Goal: Task Accomplishment & Management: Manage account settings

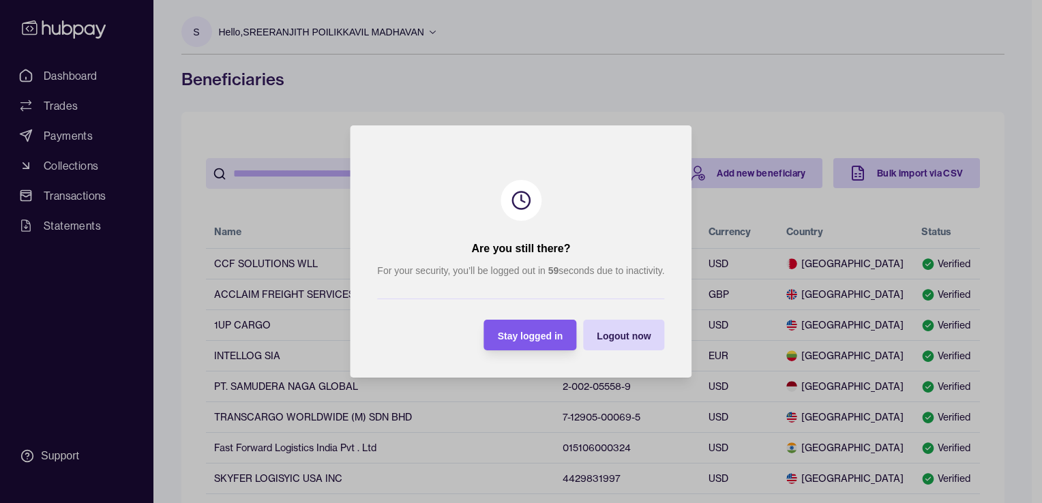
click at [529, 340] on span "Stay logged in" at bounding box center [530, 336] width 65 height 11
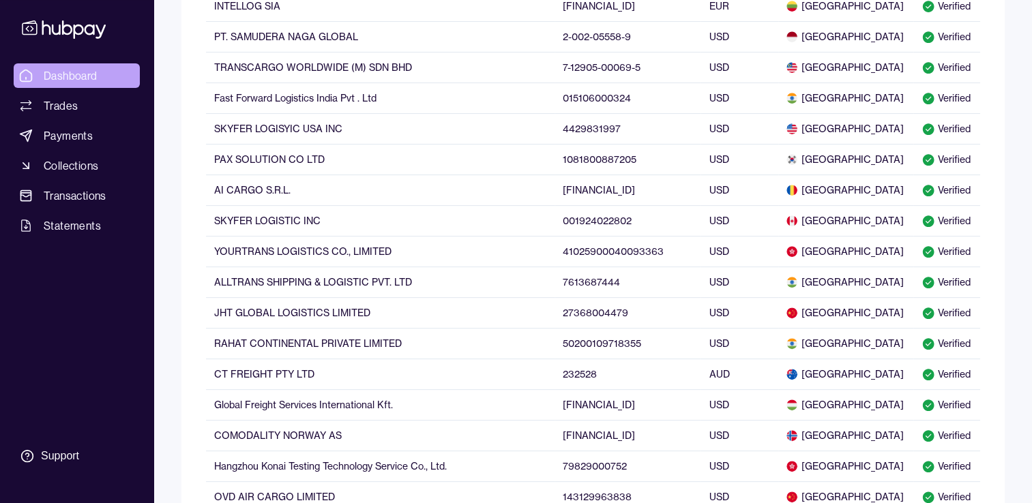
scroll to position [409, 0]
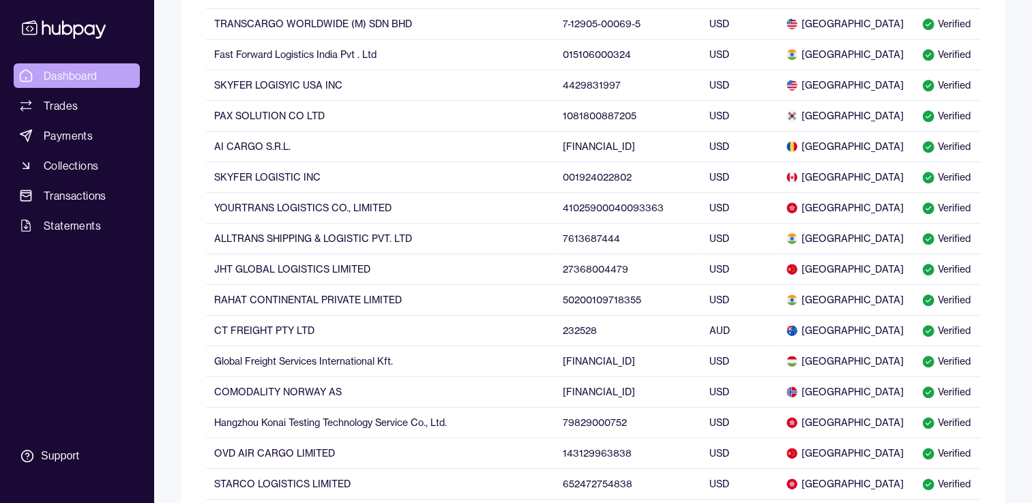
click at [83, 73] on span "Dashboard" at bounding box center [71, 75] width 54 height 16
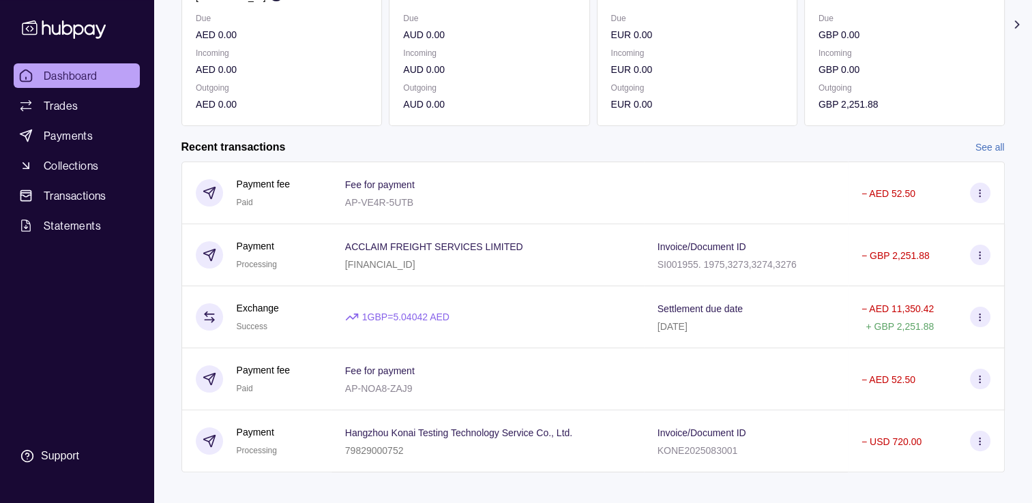
scroll to position [224, 0]
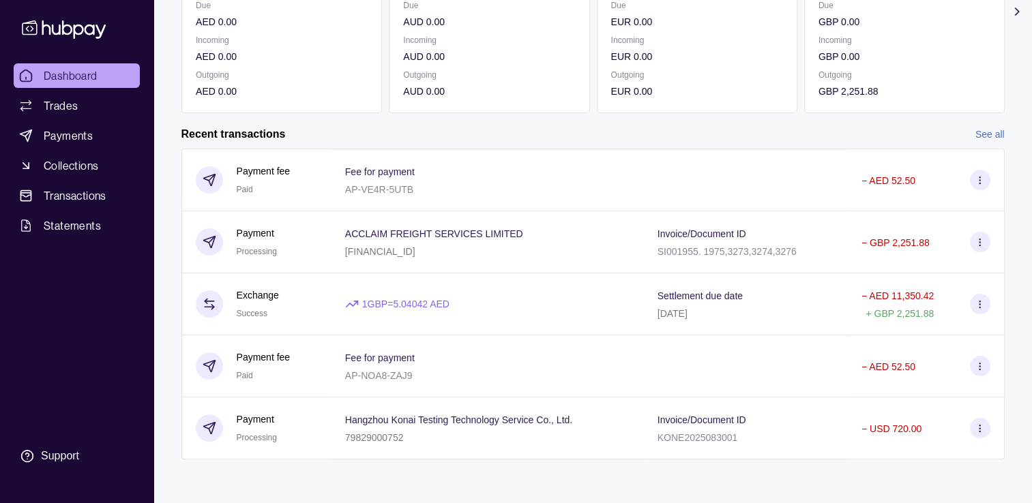
click at [988, 128] on link "See all" at bounding box center [989, 134] width 29 height 15
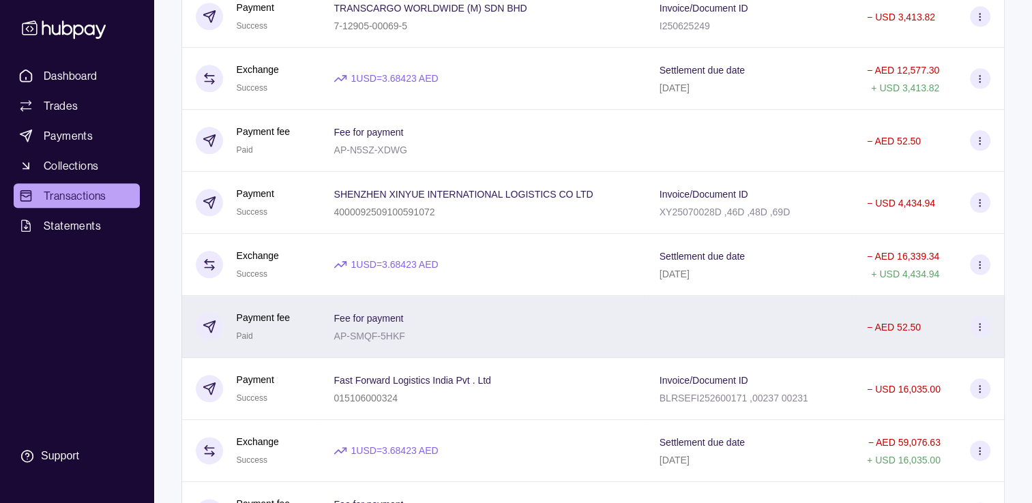
scroll to position [1551, 0]
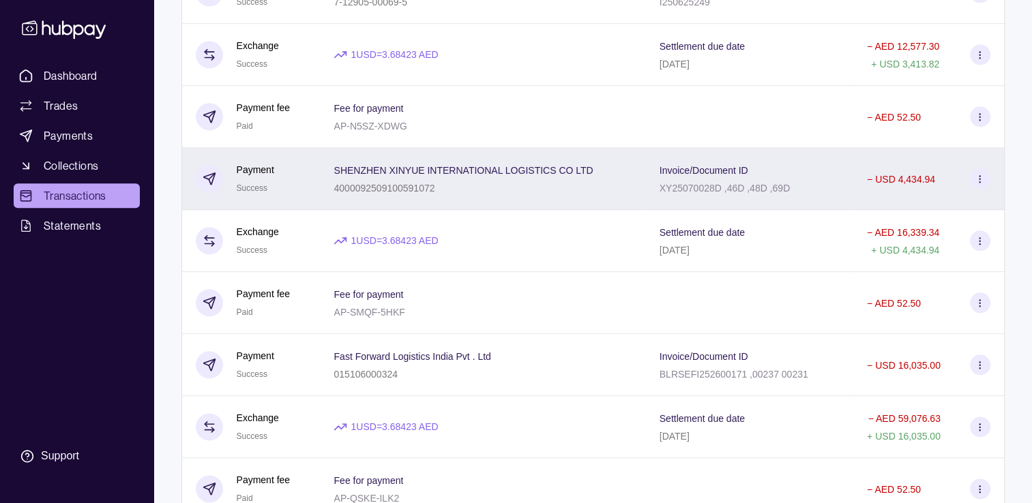
click at [505, 207] on div "SHENZHEN XINYUE INTERNATIONAL LOGISTICS CO LTD 4000092509100591072" at bounding box center [482, 179] width 325 height 62
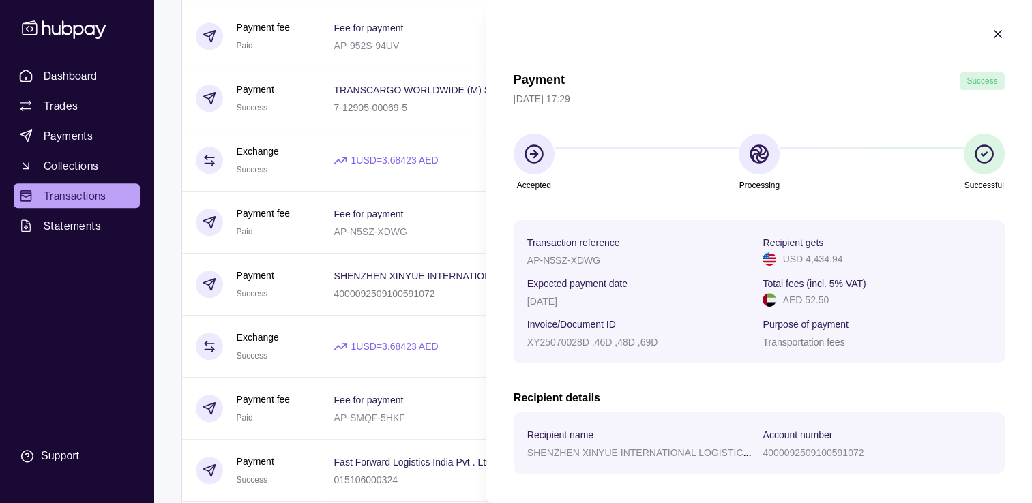
scroll to position [1415, 0]
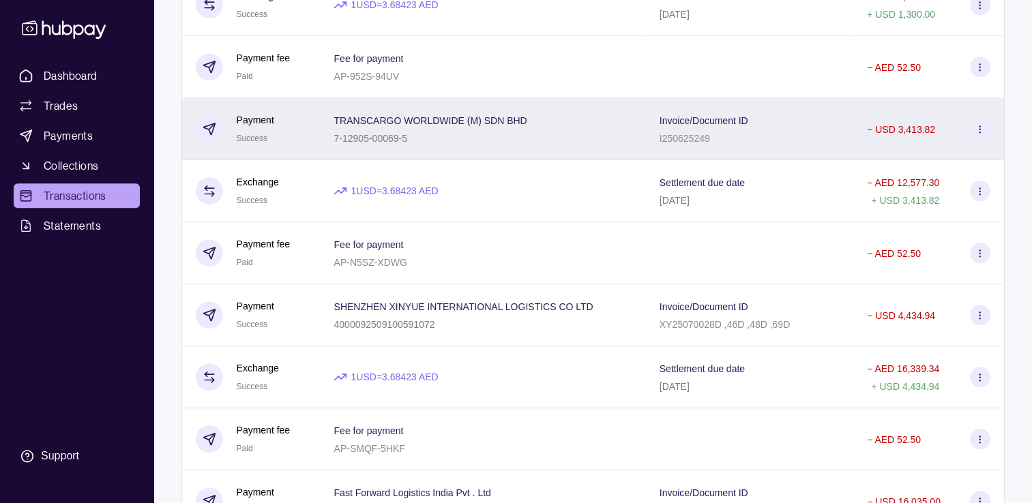
click at [395, 140] on div "7-12905-00069-5" at bounding box center [429, 138] width 193 height 16
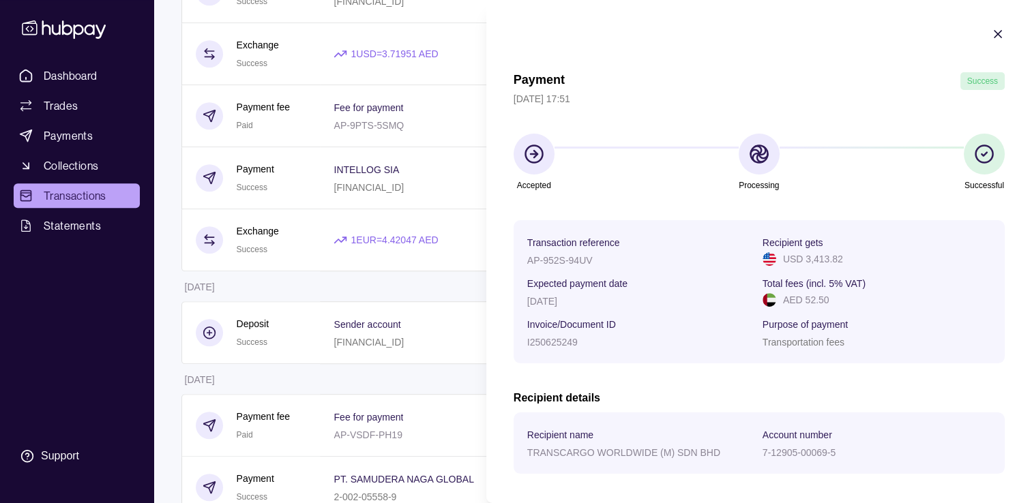
scroll to position [869, 0]
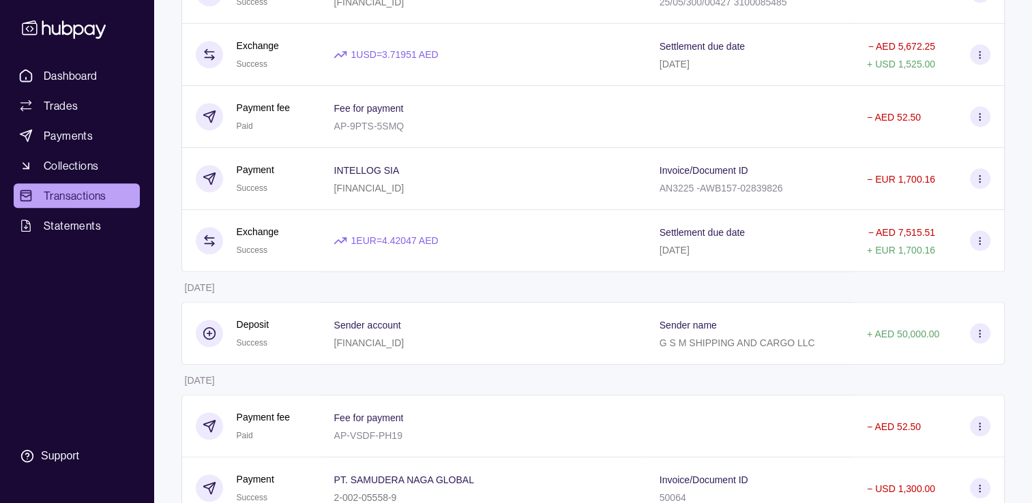
click at [376, 184] on div "[FINANCIAL_ID]" at bounding box center [368, 187] width 70 height 16
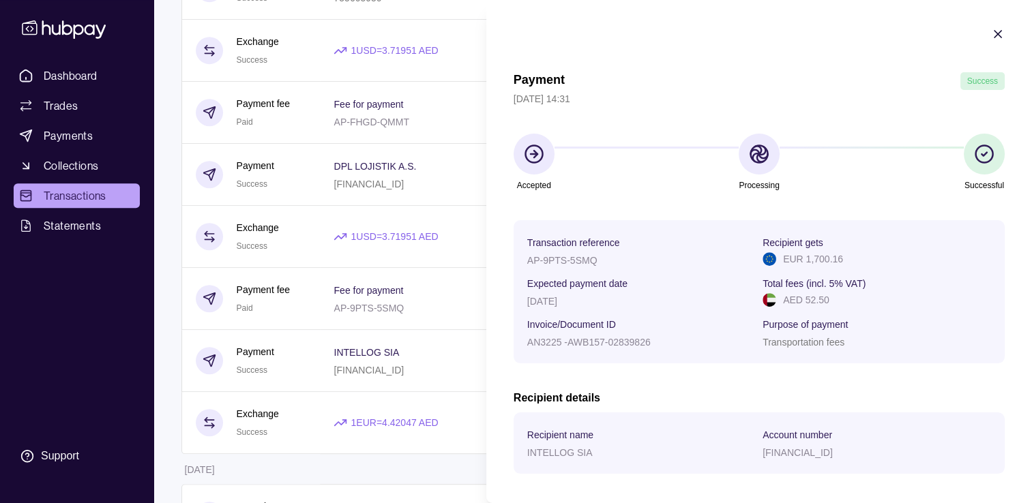
scroll to position [665, 0]
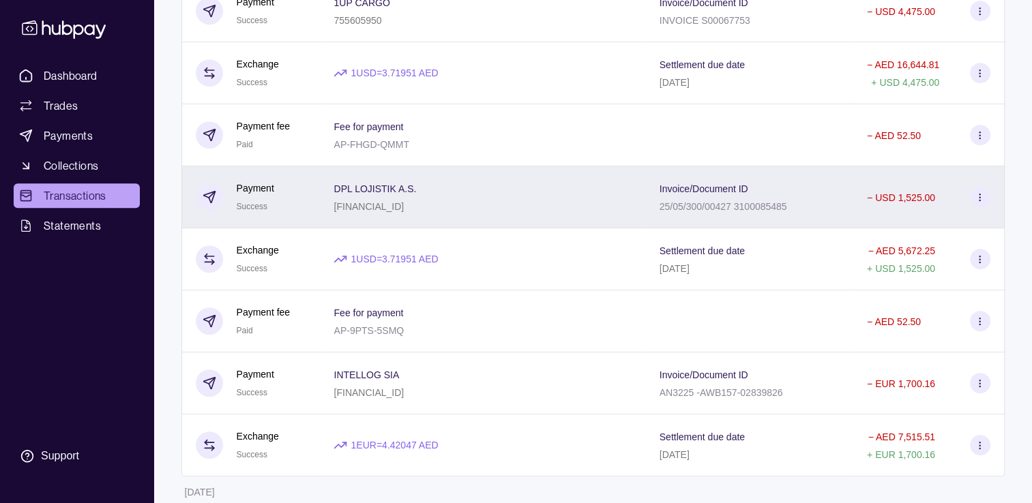
click at [374, 190] on p "DPL LOJISTIK A.S." at bounding box center [374, 188] width 82 height 11
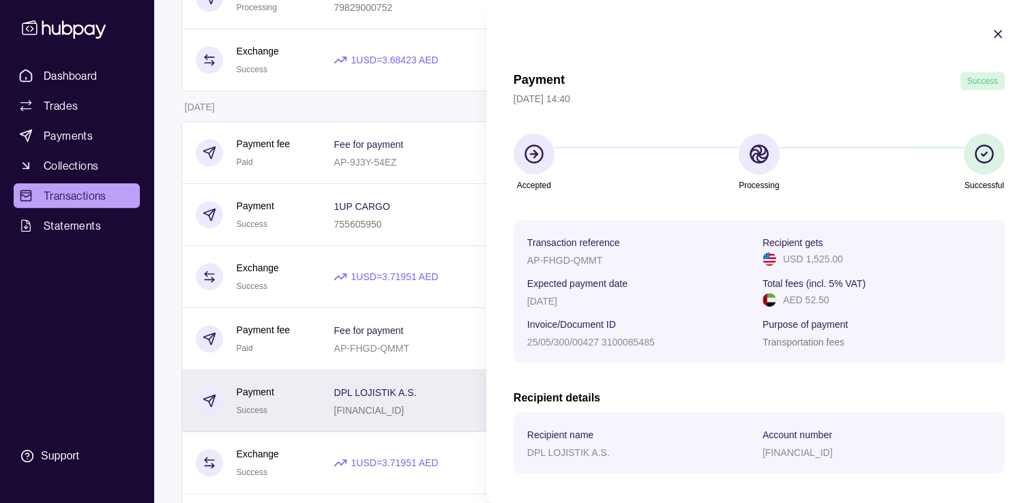
scroll to position [460, 0]
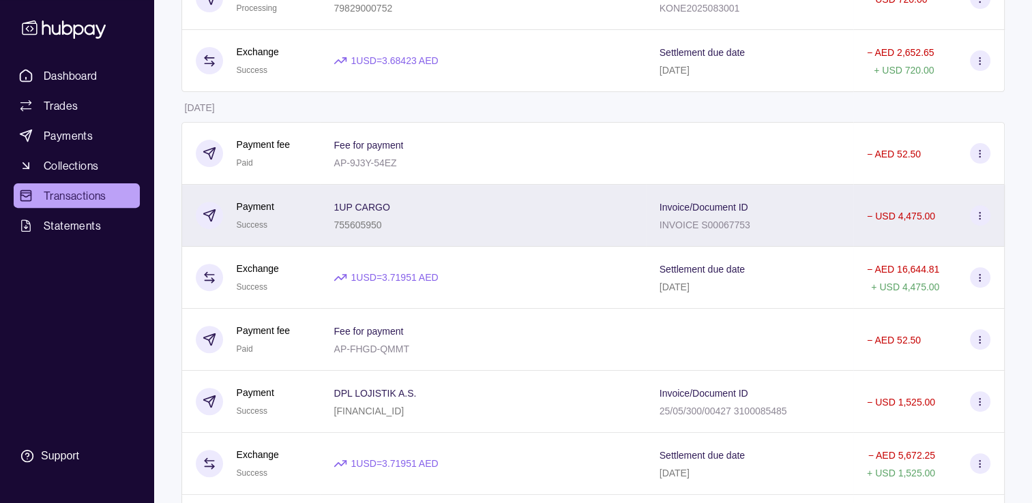
click at [371, 213] on p "1UP CARGO" at bounding box center [361, 207] width 56 height 11
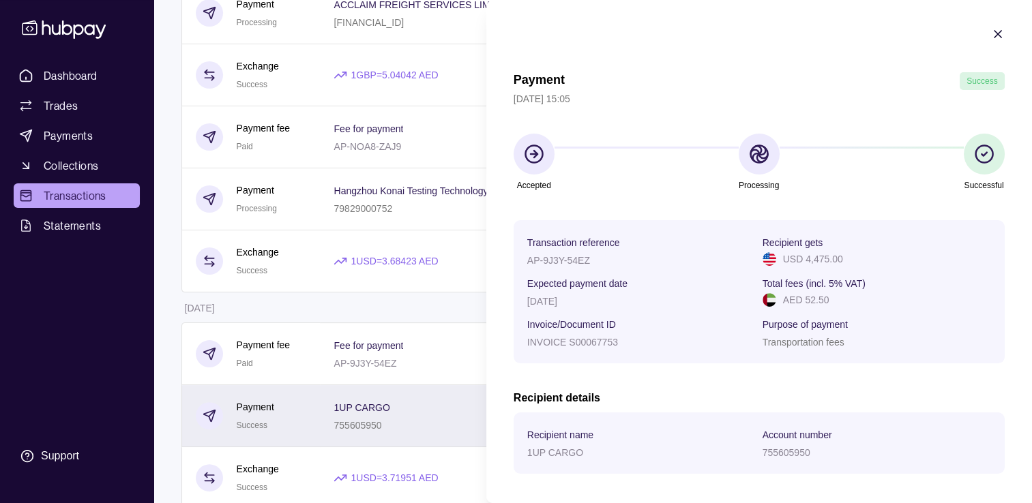
scroll to position [256, 0]
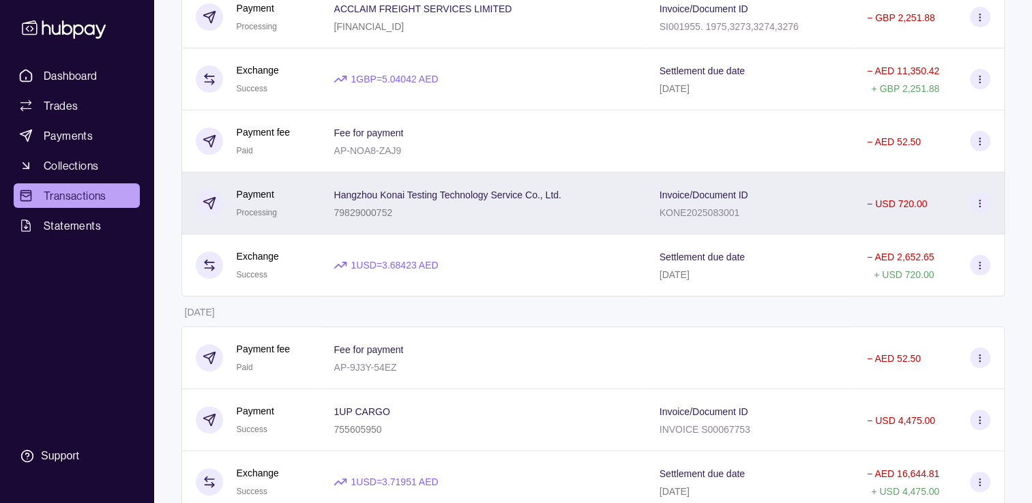
click at [374, 202] on span "Hangzhou Konai Testing Technology Service Co., Ltd." at bounding box center [446, 194] width 227 height 16
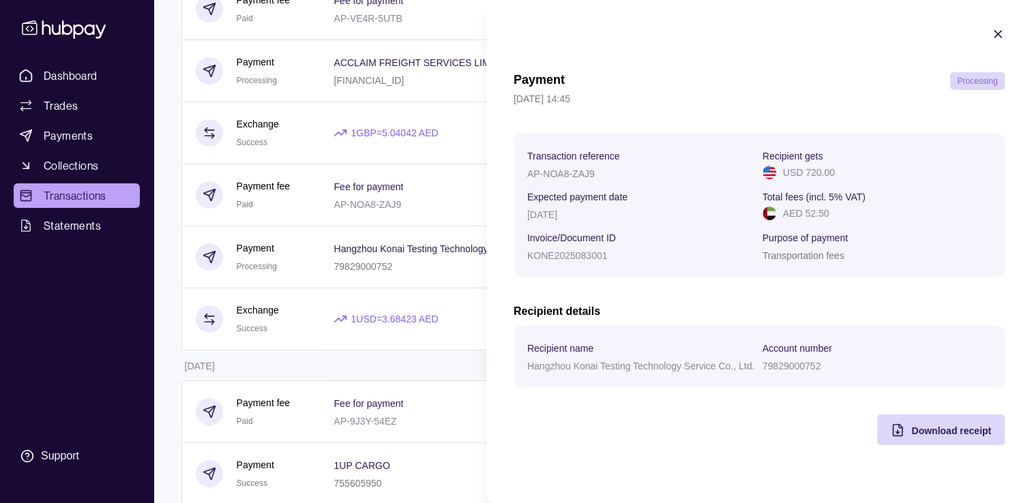
scroll to position [205, 0]
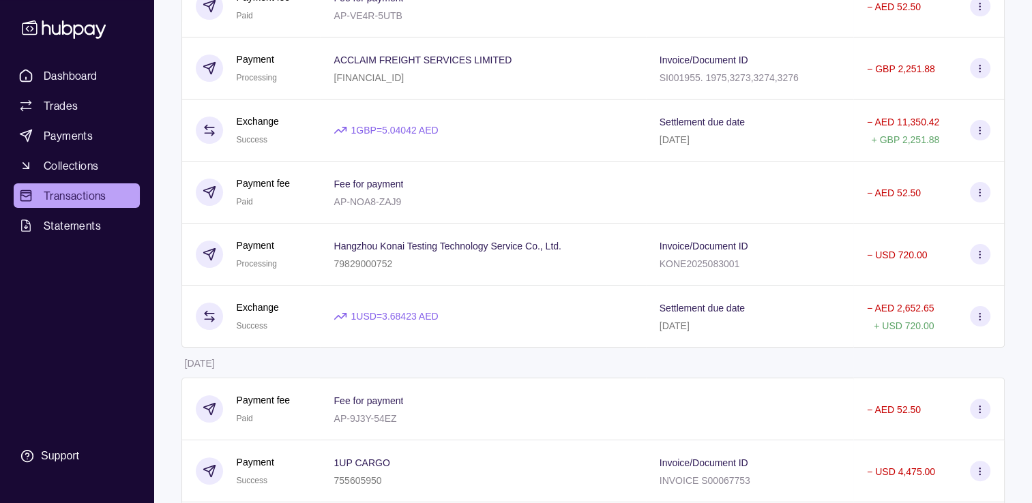
click at [372, 250] on p "Hangzhou Konai Testing Technology Service Co., Ltd." at bounding box center [446, 246] width 227 height 11
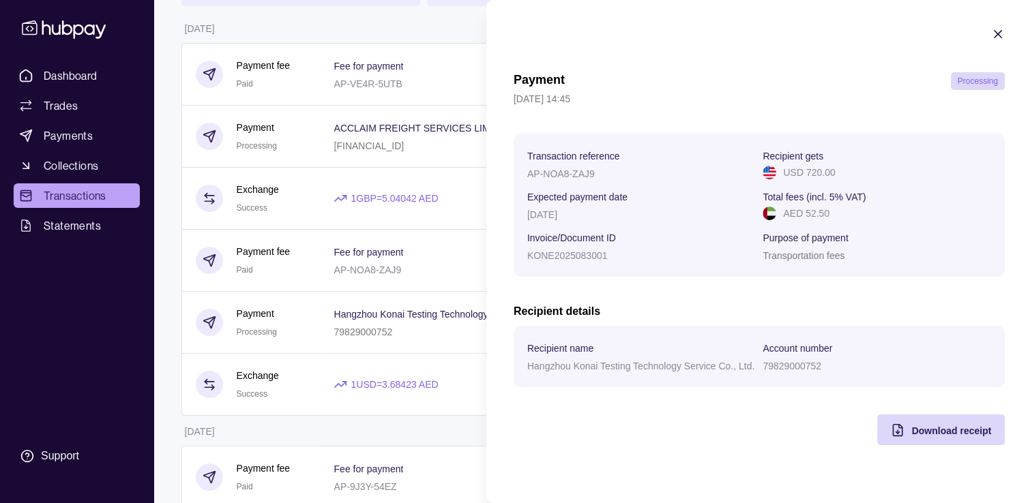
scroll to position [68, 0]
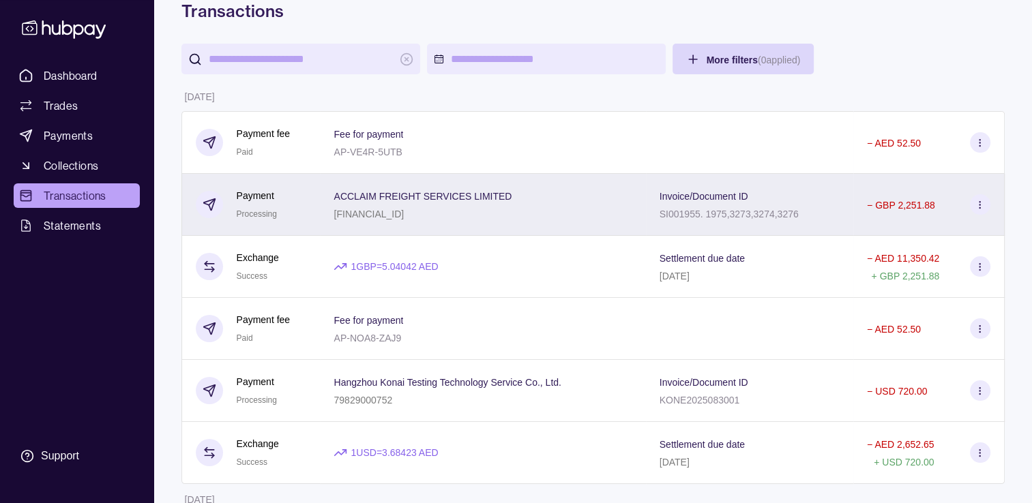
click at [397, 209] on p "[FINANCIAL_ID]" at bounding box center [368, 214] width 70 height 11
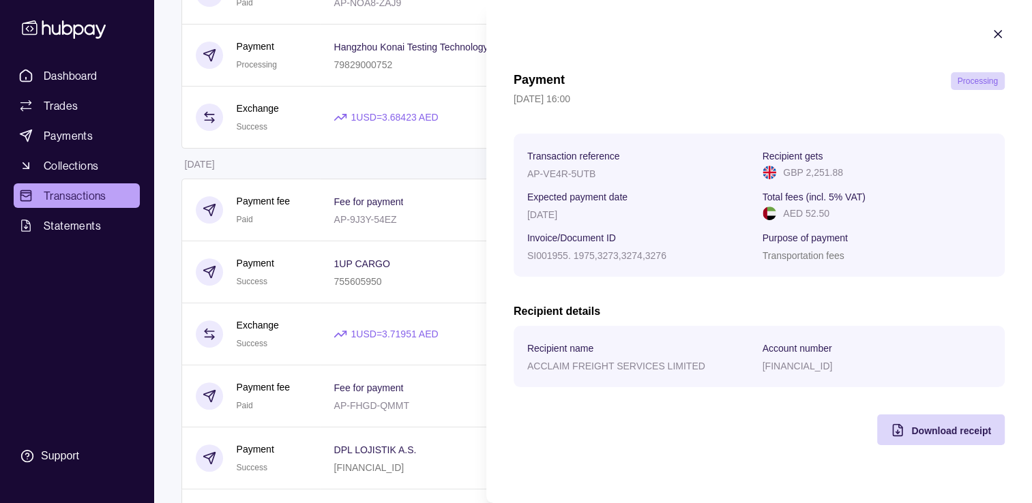
scroll to position [477, 0]
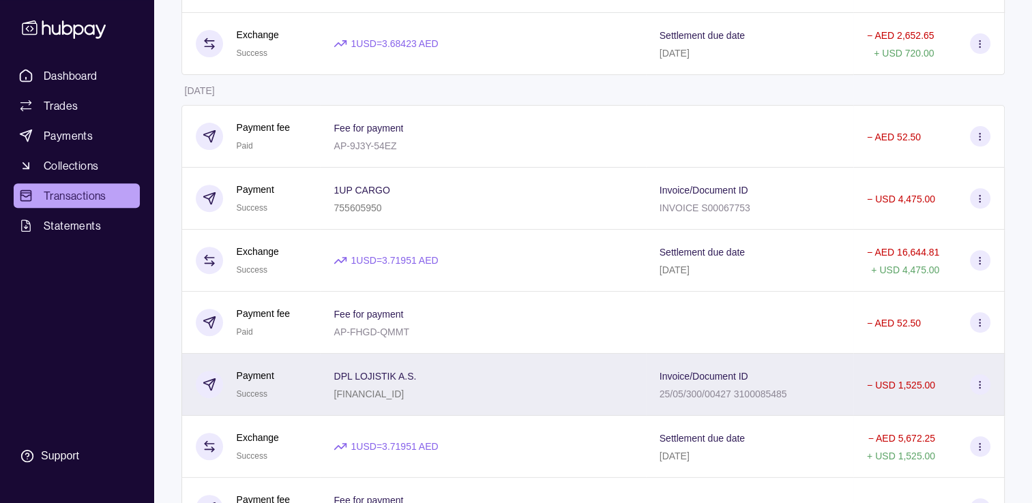
click at [385, 380] on p "DPL LOJISTIK A.S." at bounding box center [374, 376] width 82 height 11
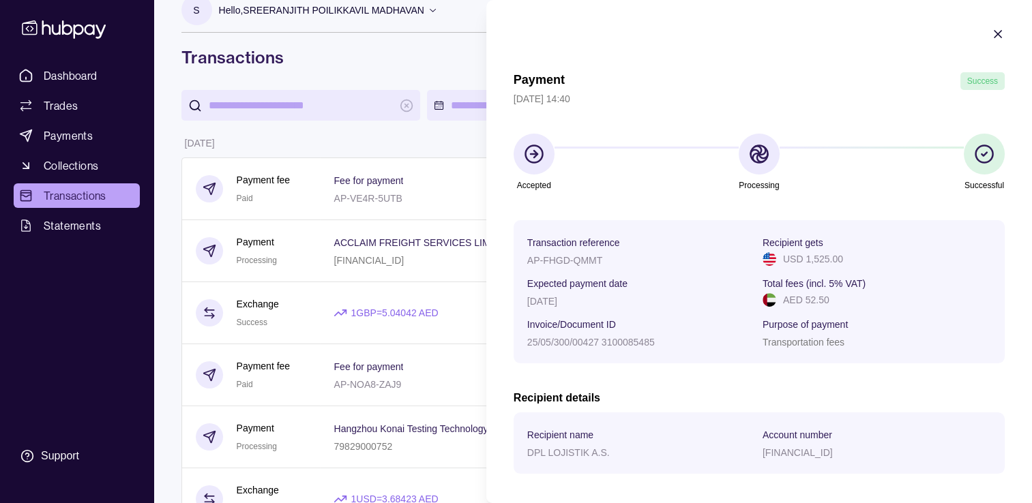
scroll to position [0, 0]
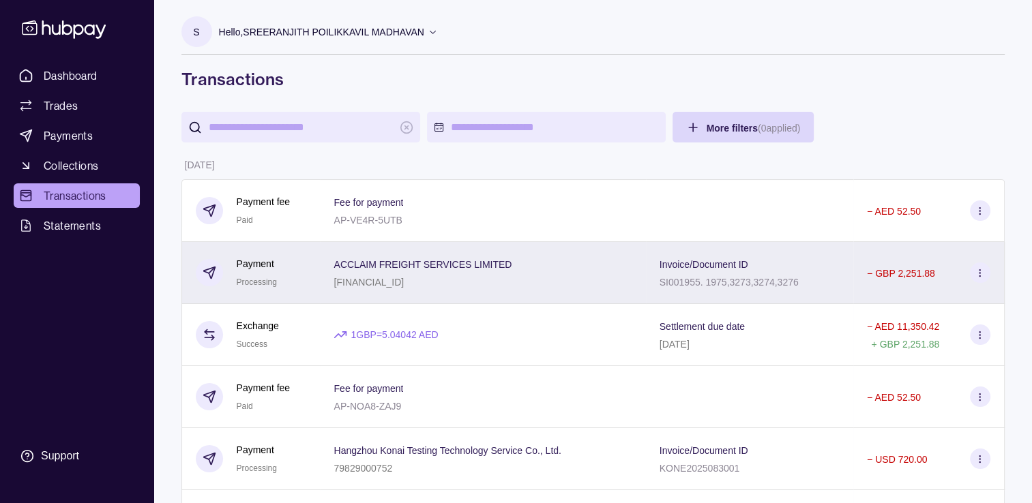
click at [381, 266] on p "ACCLAIM FREIGHT SERVICES LIMITED" at bounding box center [422, 264] width 178 height 11
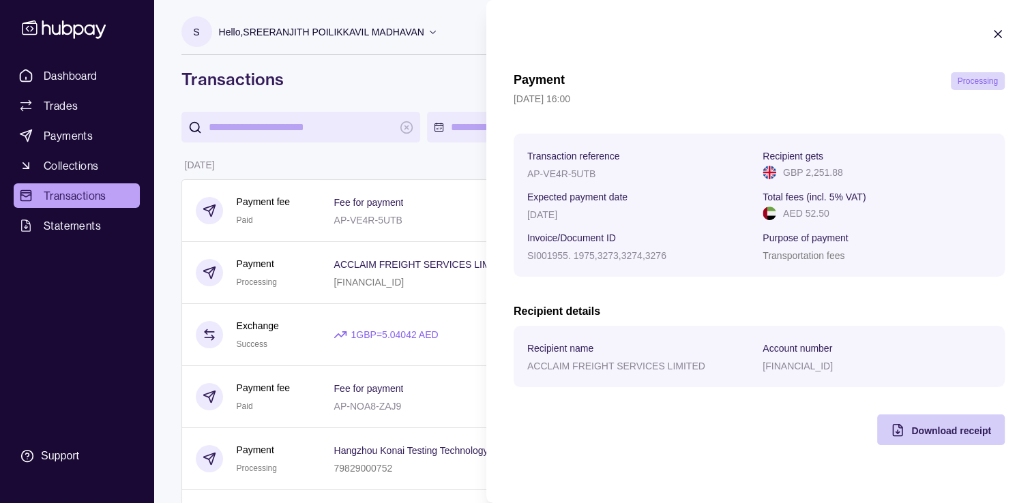
click at [932, 424] on div "Download receipt" at bounding box center [951, 430] width 80 height 16
